Goal: Communication & Community: Answer question/provide support

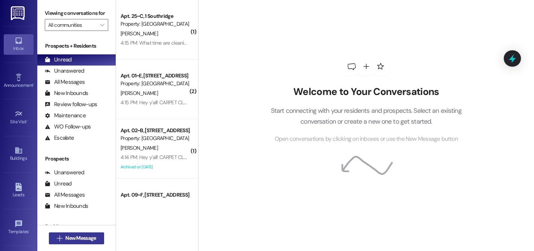
click at [70, 238] on span "New Message" at bounding box center [80, 239] width 31 height 8
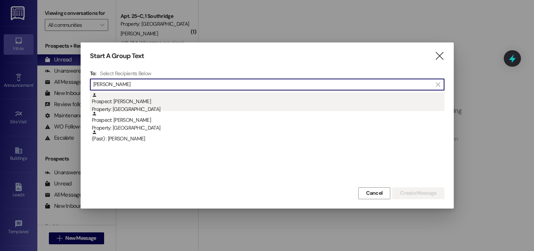
type input "[PERSON_NAME]"
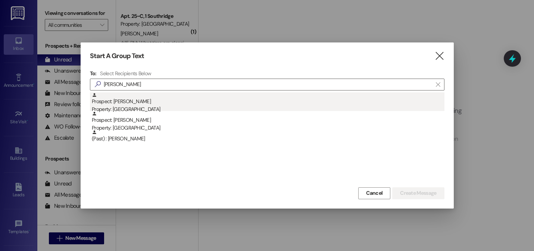
click at [142, 101] on div "Prospect: [PERSON_NAME] Property: [GEOGRAPHIC_DATA]" at bounding box center [268, 103] width 353 height 21
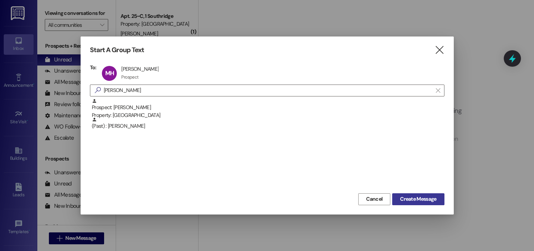
click at [414, 204] on button "Create Message" at bounding box center [418, 200] width 52 height 12
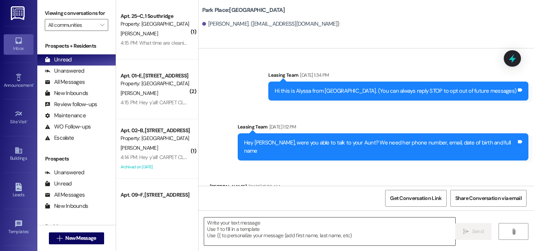
scroll to position [891, 0]
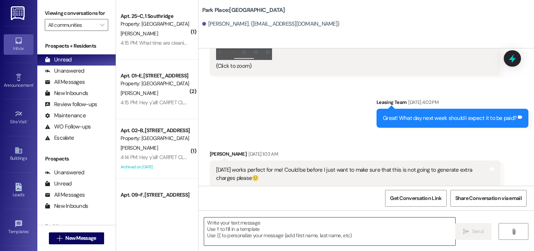
click at [262, 232] on textarea at bounding box center [329, 232] width 251 height 28
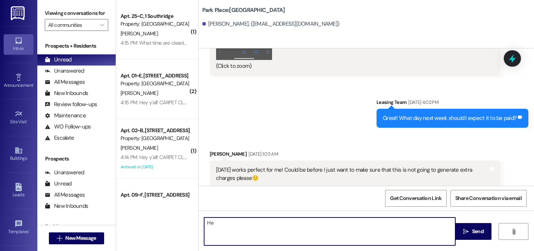
type textarea "H"
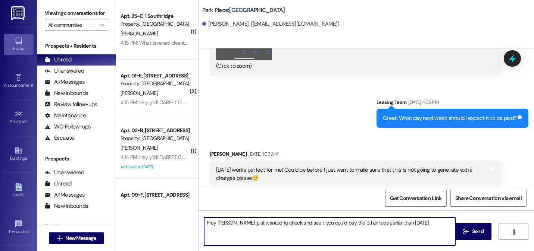
type textarea "Hey [PERSON_NAME], just wanted to check and see if you could pay the other fees…"
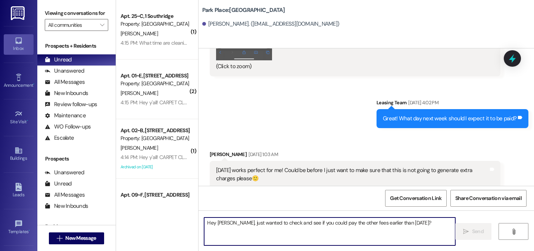
scroll to position [943, 0]
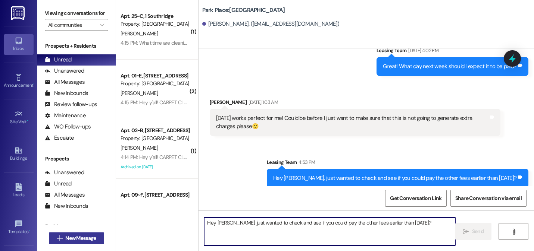
click at [94, 242] on span "New Message" at bounding box center [80, 239] width 31 height 8
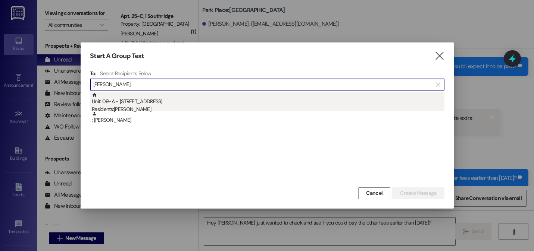
type input "[PERSON_NAME]"
click at [189, 109] on div "Residents: [PERSON_NAME]" at bounding box center [268, 110] width 353 height 8
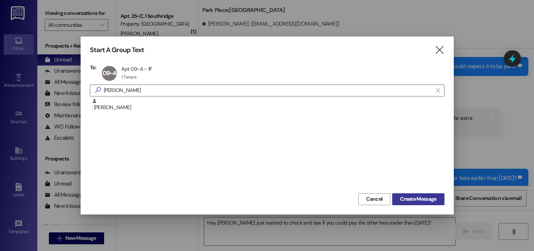
click at [410, 199] on span "Create Message" at bounding box center [418, 199] width 36 height 8
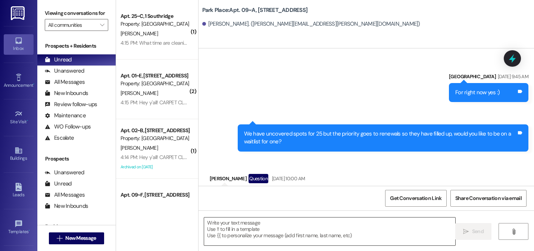
scroll to position [16030, 0]
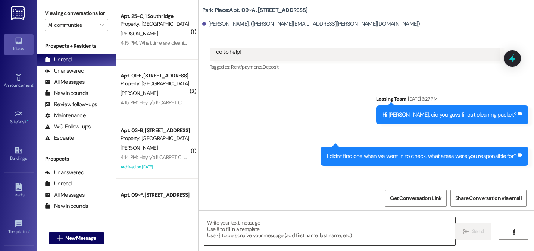
click at [293, 237] on textarea at bounding box center [329, 232] width 251 height 28
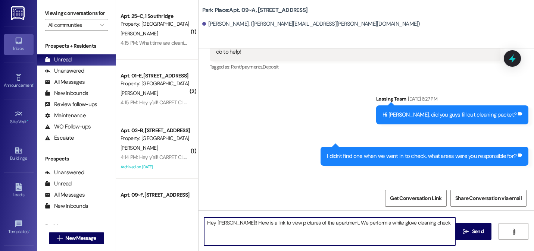
type textarea "Hey [PERSON_NAME]!! Here is a link to view pictures of the apartment. We perfor…"
drag, startPoint x: 420, startPoint y: 228, endPoint x: 248, endPoint y: 236, distance: 172.2
click at [248, 236] on textarea "Hey [PERSON_NAME]!! Here is a link to view pictures of the apartment. We perfor…" at bounding box center [329, 232] width 251 height 28
drag, startPoint x: 416, startPoint y: 225, endPoint x: 224, endPoint y: 216, distance: 192.3
click at [224, 216] on div "Hey [PERSON_NAME]!! Here is a link to view pictures of the apartment. We perfor…" at bounding box center [365, 239] width 335 height 56
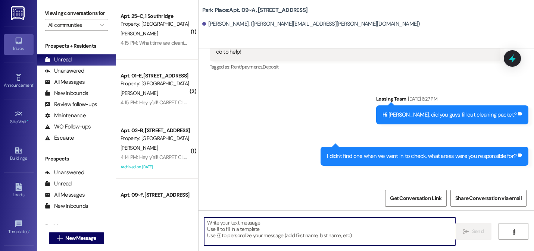
click at [246, 230] on textarea at bounding box center [329, 232] width 251 height 28
click at [266, 242] on textarea at bounding box center [329, 232] width 251 height 28
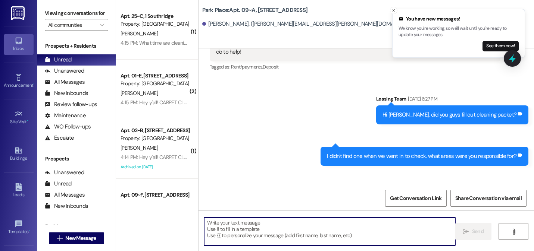
type textarea "v"
paste textarea "[URL][DOMAIN_NAME]"
type textarea "[URL][DOMAIN_NAME]"
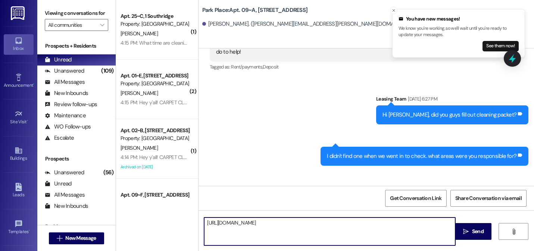
drag, startPoint x: 319, startPoint y: 226, endPoint x: 203, endPoint y: 226, distance: 116.4
click at [204, 226] on textarea "[URL][DOMAIN_NAME]" at bounding box center [329, 232] width 251 height 28
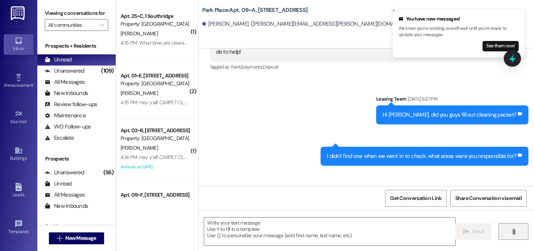
click at [505, 232] on button "" at bounding box center [513, 231] width 30 height 17
click at [394, 10] on icon "Close toast" at bounding box center [393, 10] width 4 height 4
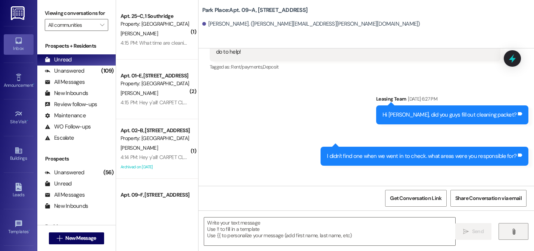
click at [511, 234] on icon "" at bounding box center [514, 232] width 6 height 6
click at [83, 235] on span "New Message" at bounding box center [80, 239] width 31 height 8
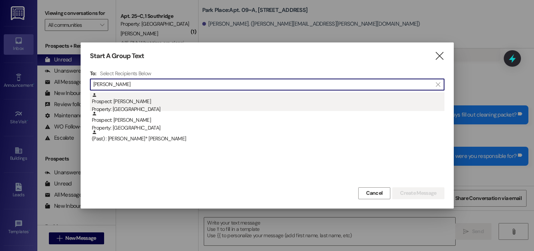
type input "[PERSON_NAME]"
click at [142, 108] on div "Property: [GEOGRAPHIC_DATA]" at bounding box center [268, 110] width 353 height 8
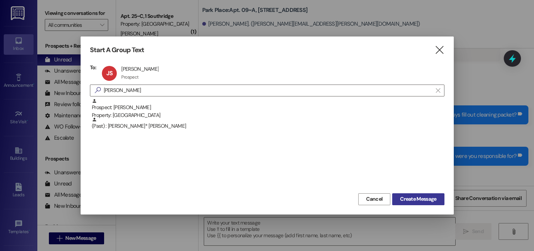
click at [404, 199] on span "Create Message" at bounding box center [418, 199] width 36 height 8
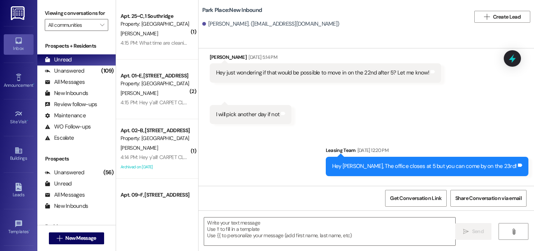
scroll to position [922, 0]
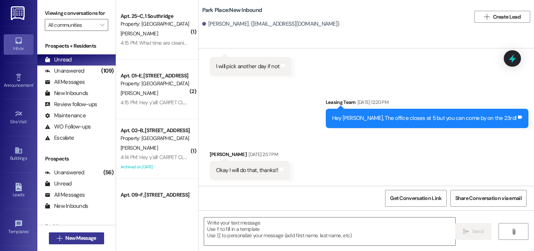
click at [85, 239] on span "New Message" at bounding box center [80, 239] width 31 height 8
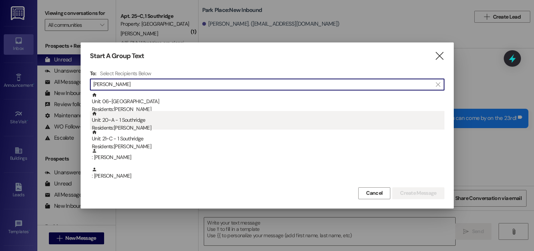
type input "[PERSON_NAME]"
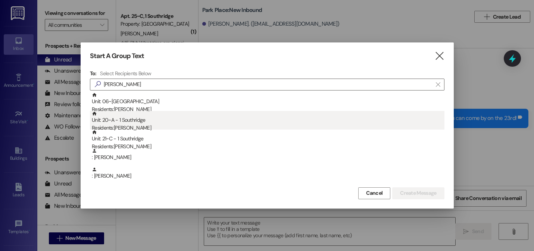
click at [109, 126] on div "Residents: [PERSON_NAME]" at bounding box center [268, 128] width 353 height 8
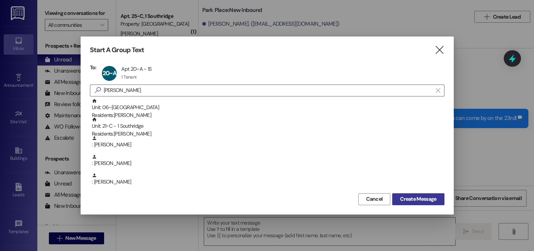
click at [400, 196] on span "Create Message" at bounding box center [418, 199] width 36 height 8
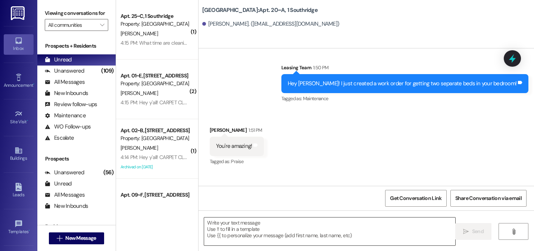
scroll to position [4217, 0]
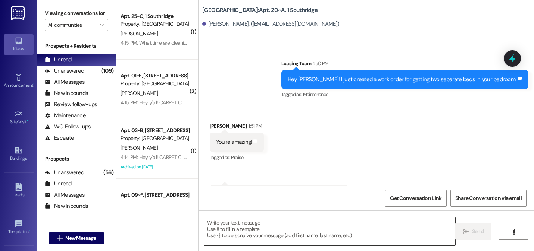
click at [302, 238] on textarea at bounding box center [329, 232] width 251 height 28
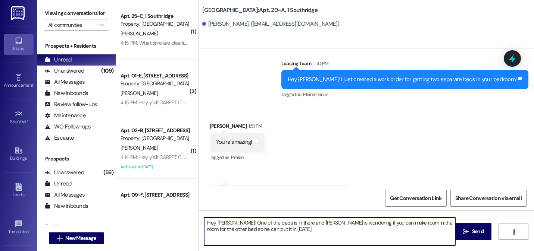
type textarea "Hey [PERSON_NAME]! One of the beds is in there and [PERSON_NAME] is wondering i…"
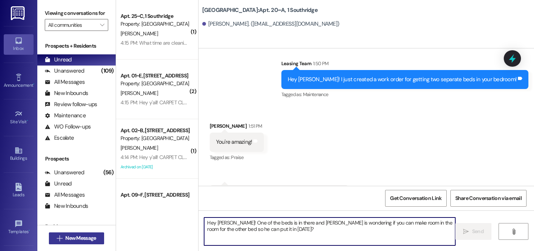
click at [76, 239] on span "New Message" at bounding box center [80, 239] width 31 height 8
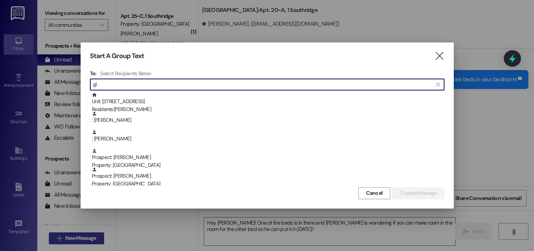
type input "g"
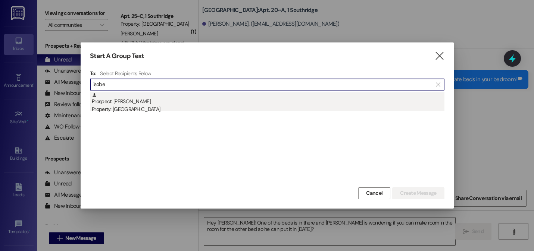
type input "isobe"
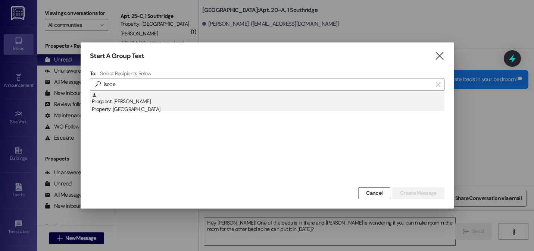
click at [117, 107] on div "Property: [GEOGRAPHIC_DATA]" at bounding box center [268, 110] width 353 height 8
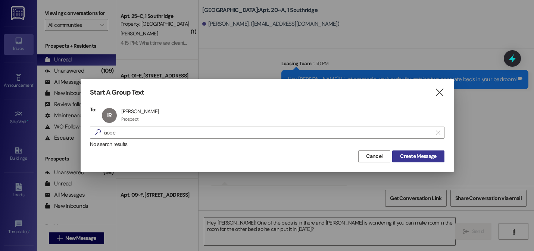
click at [407, 156] on span "Create Message" at bounding box center [418, 157] width 36 height 8
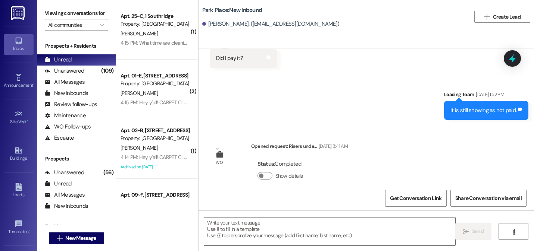
scroll to position [2787, 0]
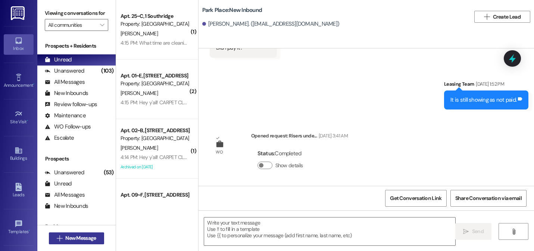
click at [76, 234] on button " New Message" at bounding box center [76, 239] width 55 height 12
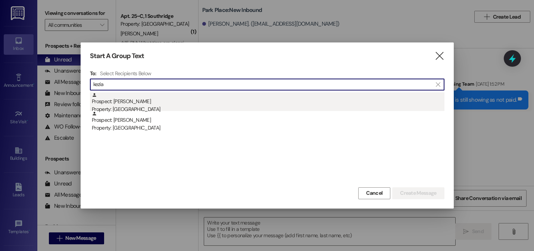
type input "kezia"
click at [129, 105] on div "Prospect: [PERSON_NAME] Property: [GEOGRAPHIC_DATA]" at bounding box center [268, 103] width 353 height 21
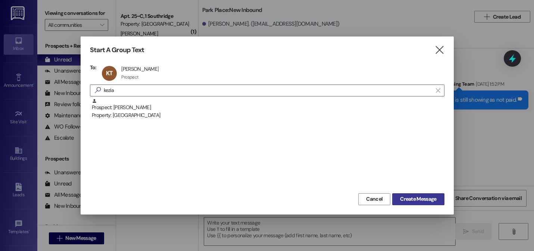
click at [412, 196] on span "Create Message" at bounding box center [418, 199] width 36 height 8
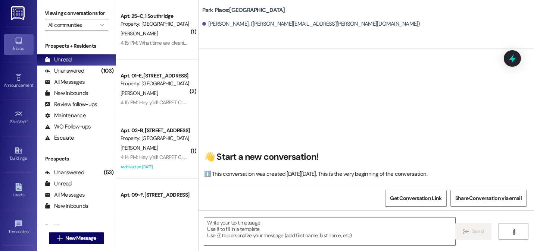
scroll to position [0, 0]
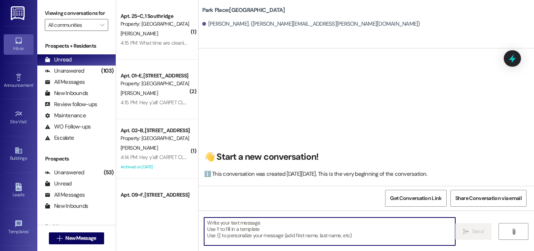
click at [308, 237] on textarea at bounding box center [329, 232] width 251 height 28
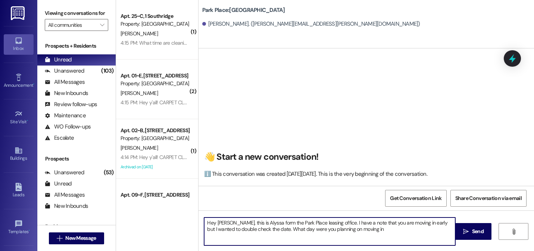
type textarea "Hey [PERSON_NAME], this is Alyssa form the Park Place leasing office. I have a …"
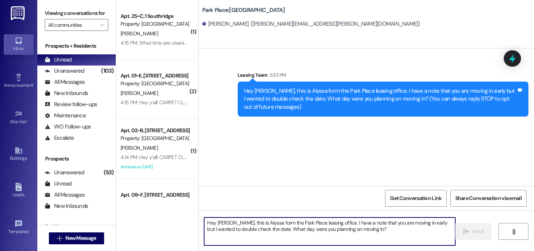
scroll to position [0, 0]
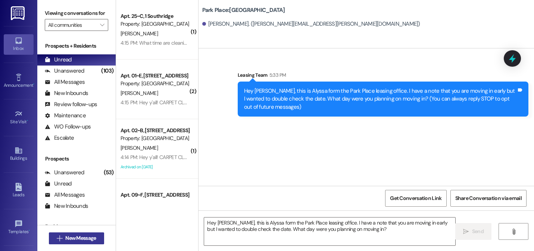
click at [58, 242] on button " New Message" at bounding box center [76, 239] width 55 height 12
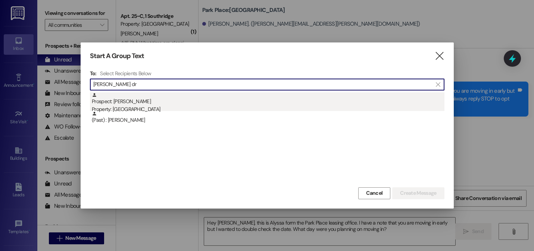
type input "[PERSON_NAME] dr"
click at [122, 106] on div "Property: [GEOGRAPHIC_DATA]" at bounding box center [268, 110] width 353 height 8
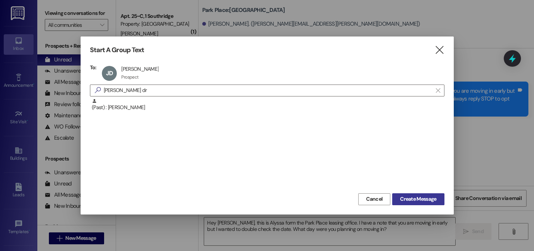
click at [400, 201] on span "Create Message" at bounding box center [418, 199] width 36 height 8
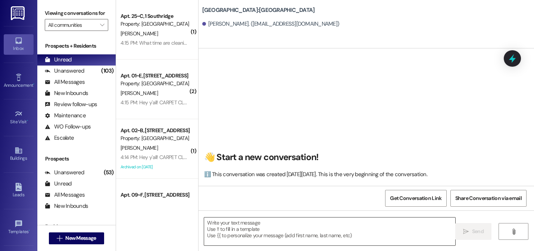
click at [259, 236] on textarea at bounding box center [329, 232] width 251 height 28
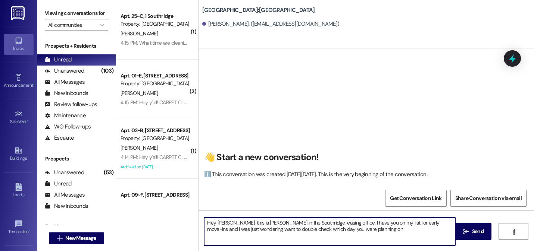
type textarea "Hey [PERSON_NAME], this is [PERSON_NAME] in the Southridge leasing office. I ha…"
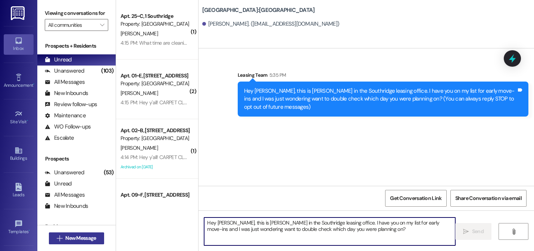
click at [76, 234] on button " New Message" at bounding box center [76, 239] width 55 height 12
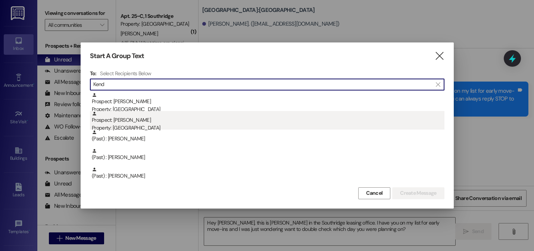
type input "Kend"
click at [132, 120] on div "Prospect: [PERSON_NAME] Property: [GEOGRAPHIC_DATA]" at bounding box center [268, 121] width 353 height 21
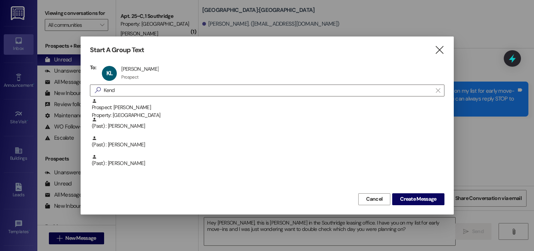
click at [420, 192] on div "Cancel Create Message" at bounding box center [267, 199] width 354 height 14
click at [417, 203] on span "Create Message" at bounding box center [418, 199] width 36 height 8
